Goal: Task Accomplishment & Management: Complete application form

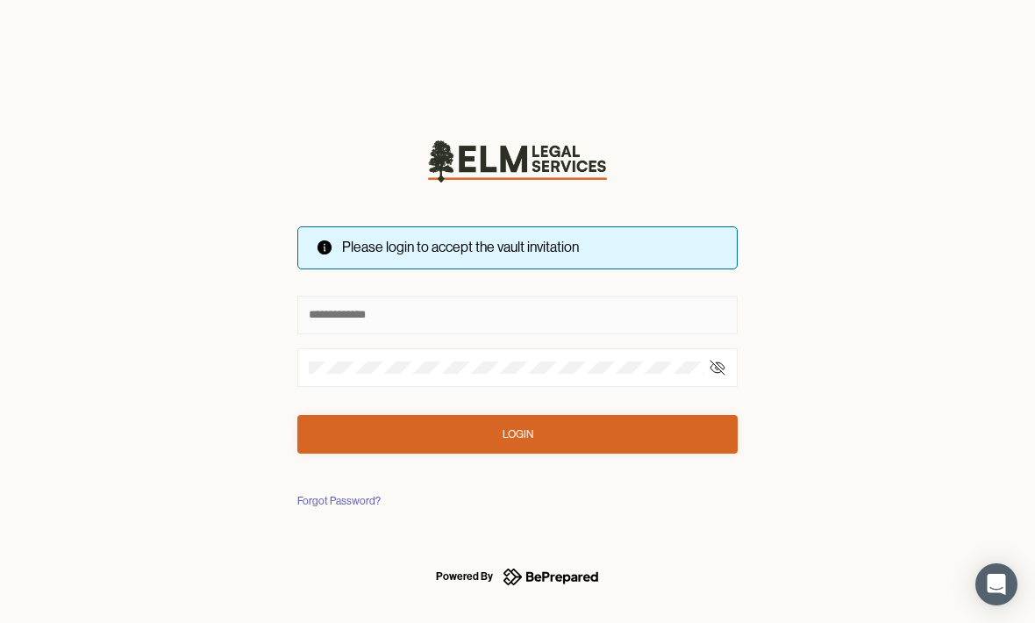
click at [300, 308] on input "text" at bounding box center [517, 315] width 440 height 39
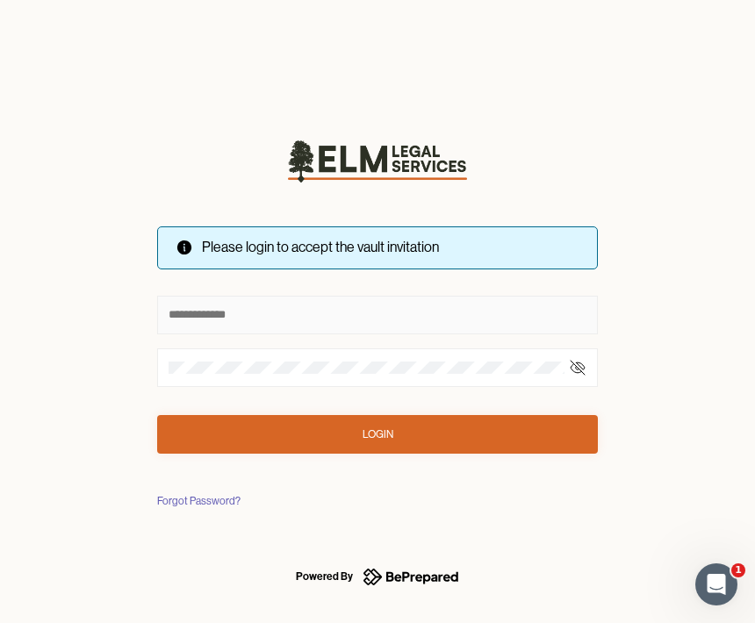
click at [184, 326] on input "text" at bounding box center [377, 315] width 440 height 39
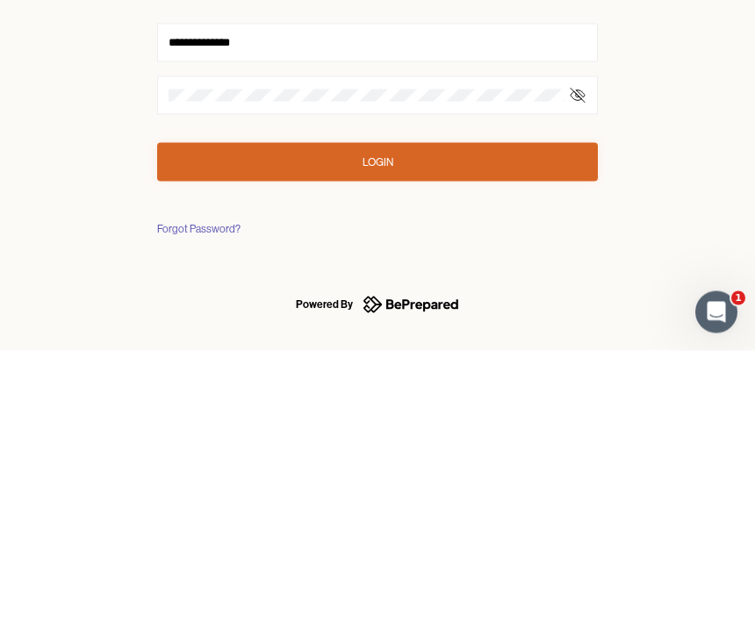
click at [526, 415] on button "Login" at bounding box center [377, 434] width 440 height 39
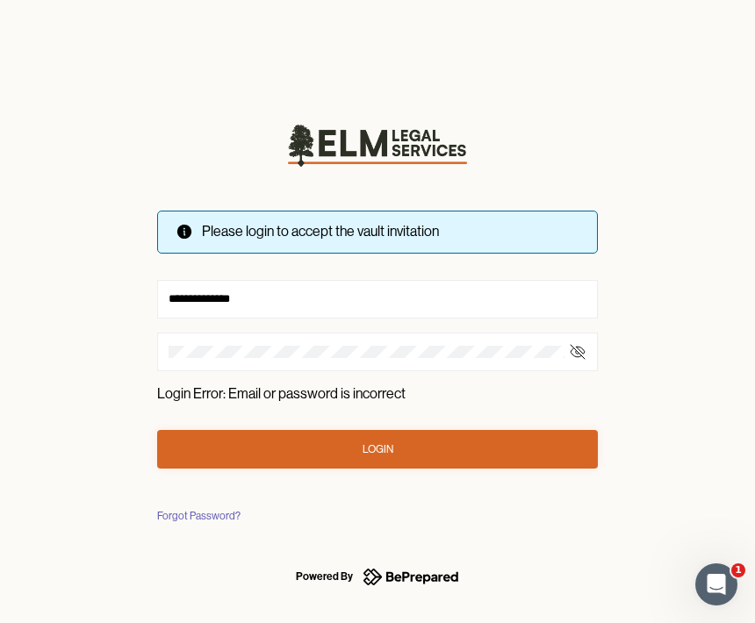
click at [397, 447] on button "Login" at bounding box center [377, 449] width 440 height 39
click at [462, 333] on div at bounding box center [377, 352] width 440 height 39
click at [364, 310] on input "**********" at bounding box center [377, 299] width 440 height 39
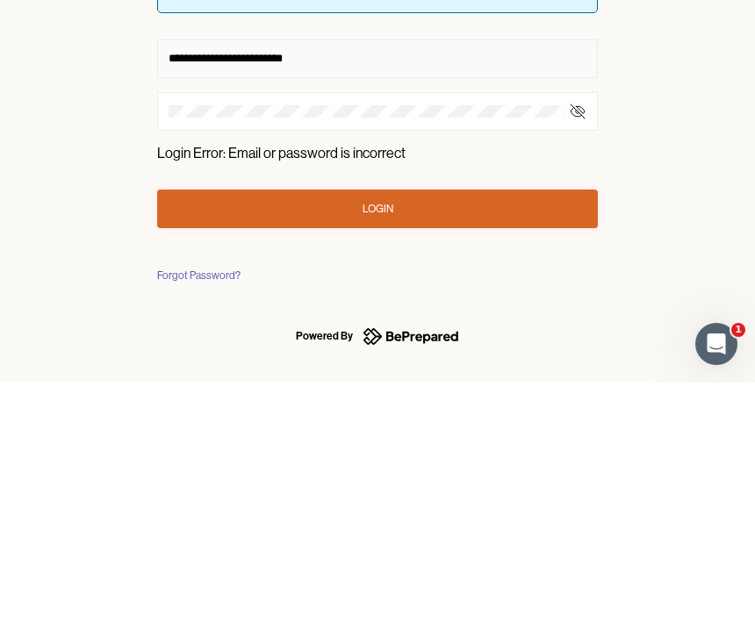
type input "**********"
click at [260, 430] on button "Login" at bounding box center [377, 449] width 440 height 39
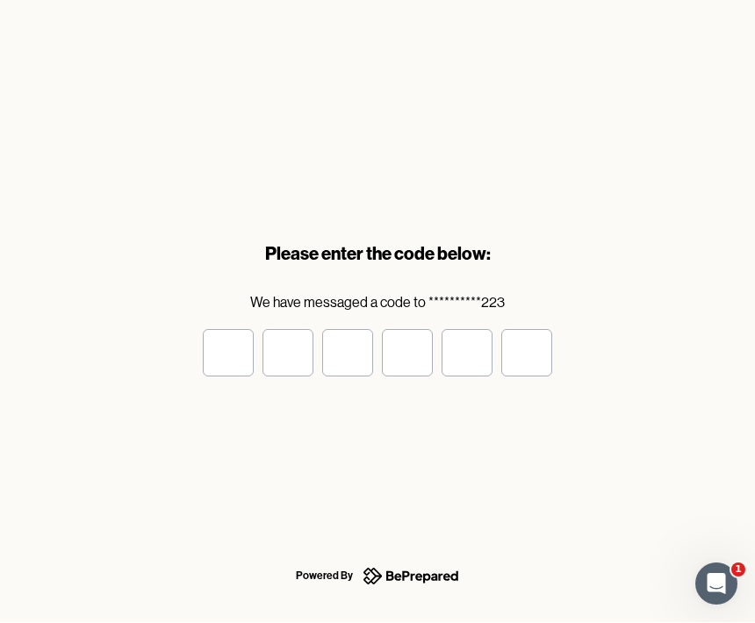
click at [224, 354] on input "tel" at bounding box center [228, 353] width 51 height 47
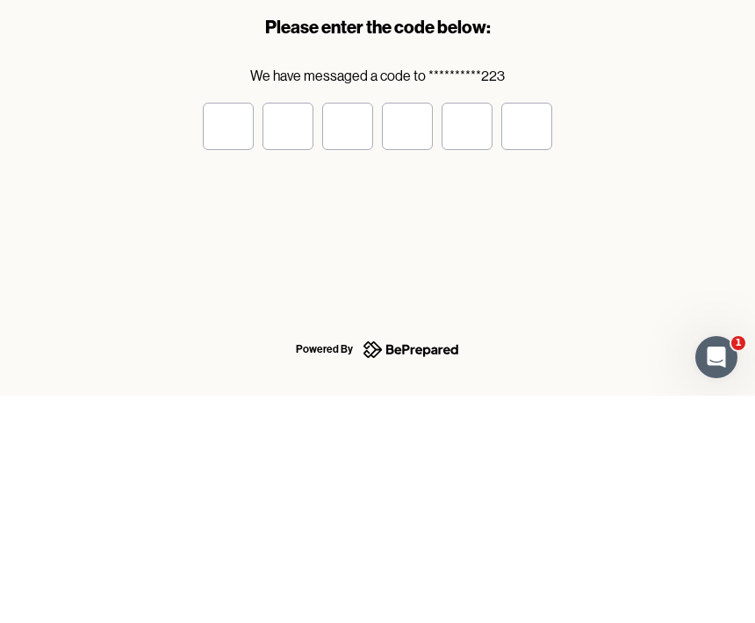
type input "*"
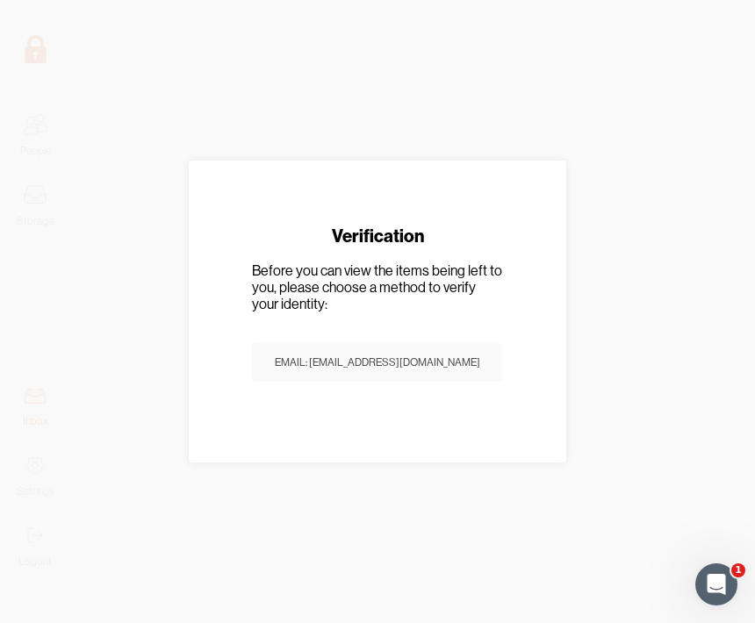
click at [459, 361] on div "Email: [EMAIL_ADDRESS][DOMAIN_NAME]" at bounding box center [377, 363] width 205 height 18
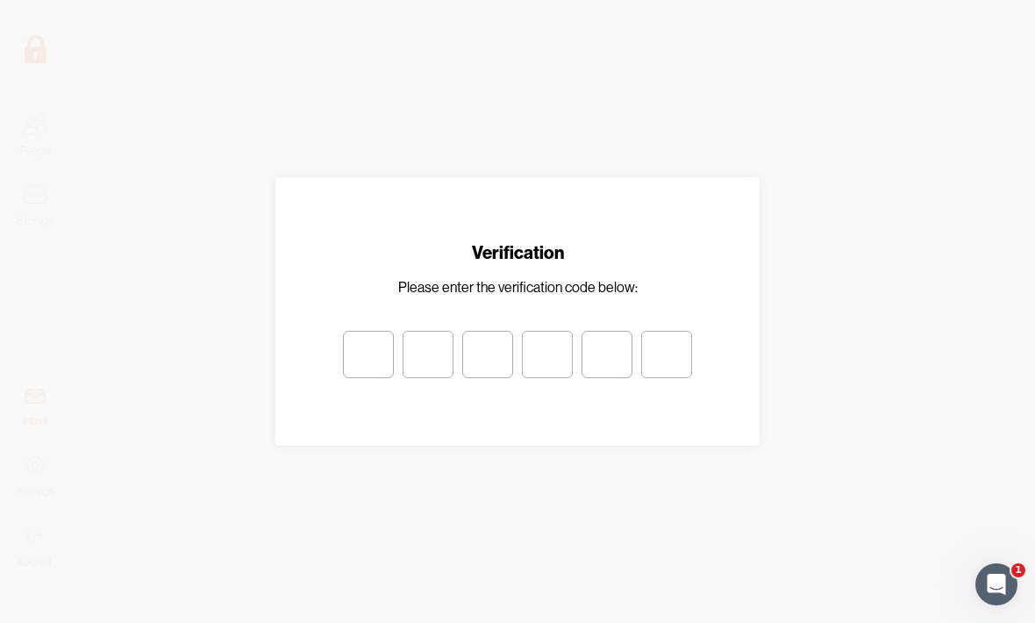
click at [41, 145] on div at bounding box center [517, 311] width 1035 height 623
click at [77, 132] on div at bounding box center [517, 311] width 1035 height 623
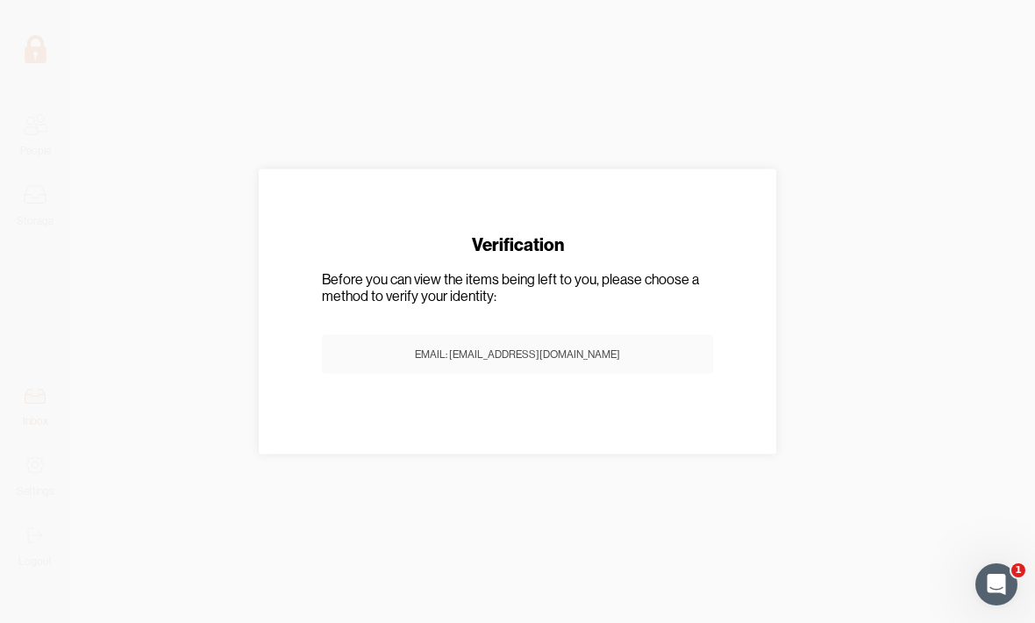
click at [649, 347] on button "Email: [EMAIL_ADDRESS][DOMAIN_NAME]" at bounding box center [517, 354] width 391 height 39
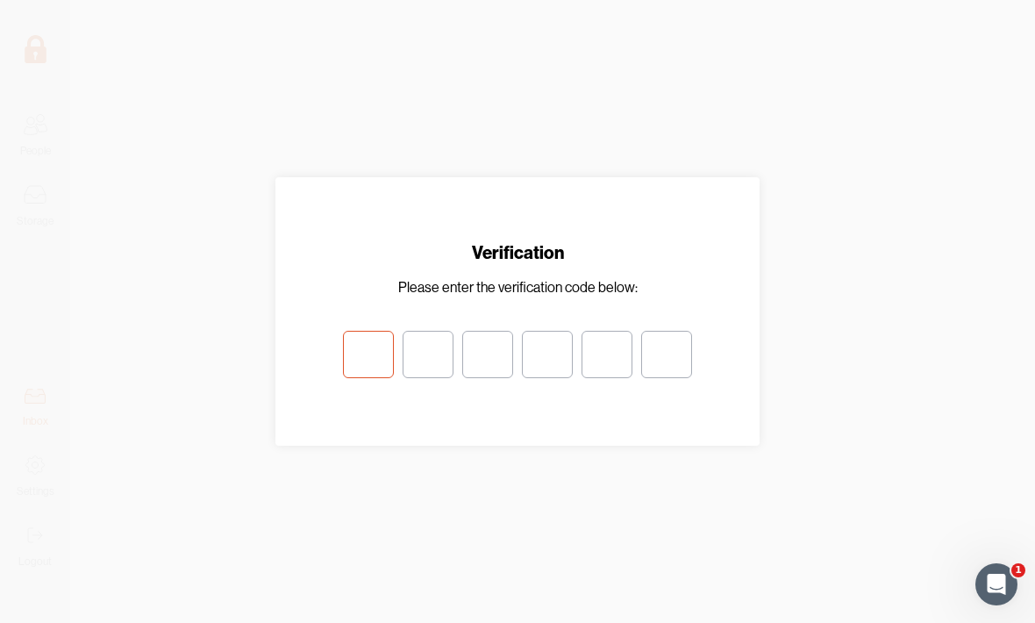
click at [376, 353] on input "tel" at bounding box center [368, 354] width 51 height 47
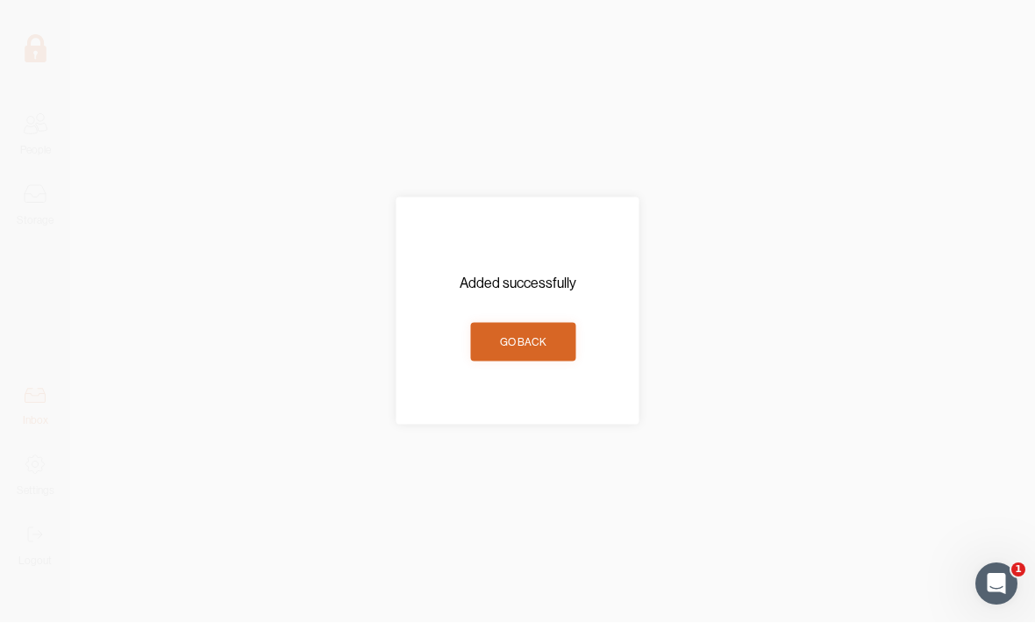
click at [505, 341] on div "Go Back" at bounding box center [523, 343] width 47 height 18
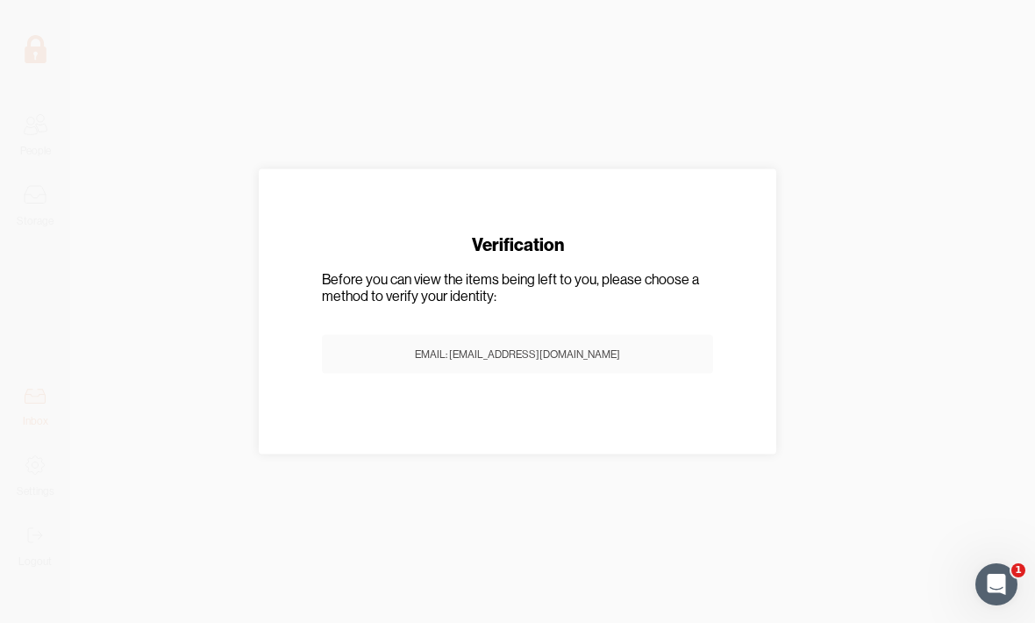
click at [52, 144] on div at bounding box center [517, 311] width 1035 height 623
click at [32, 54] on div at bounding box center [517, 311] width 1035 height 623
